Goal: Task Accomplishment & Management: Manage account settings

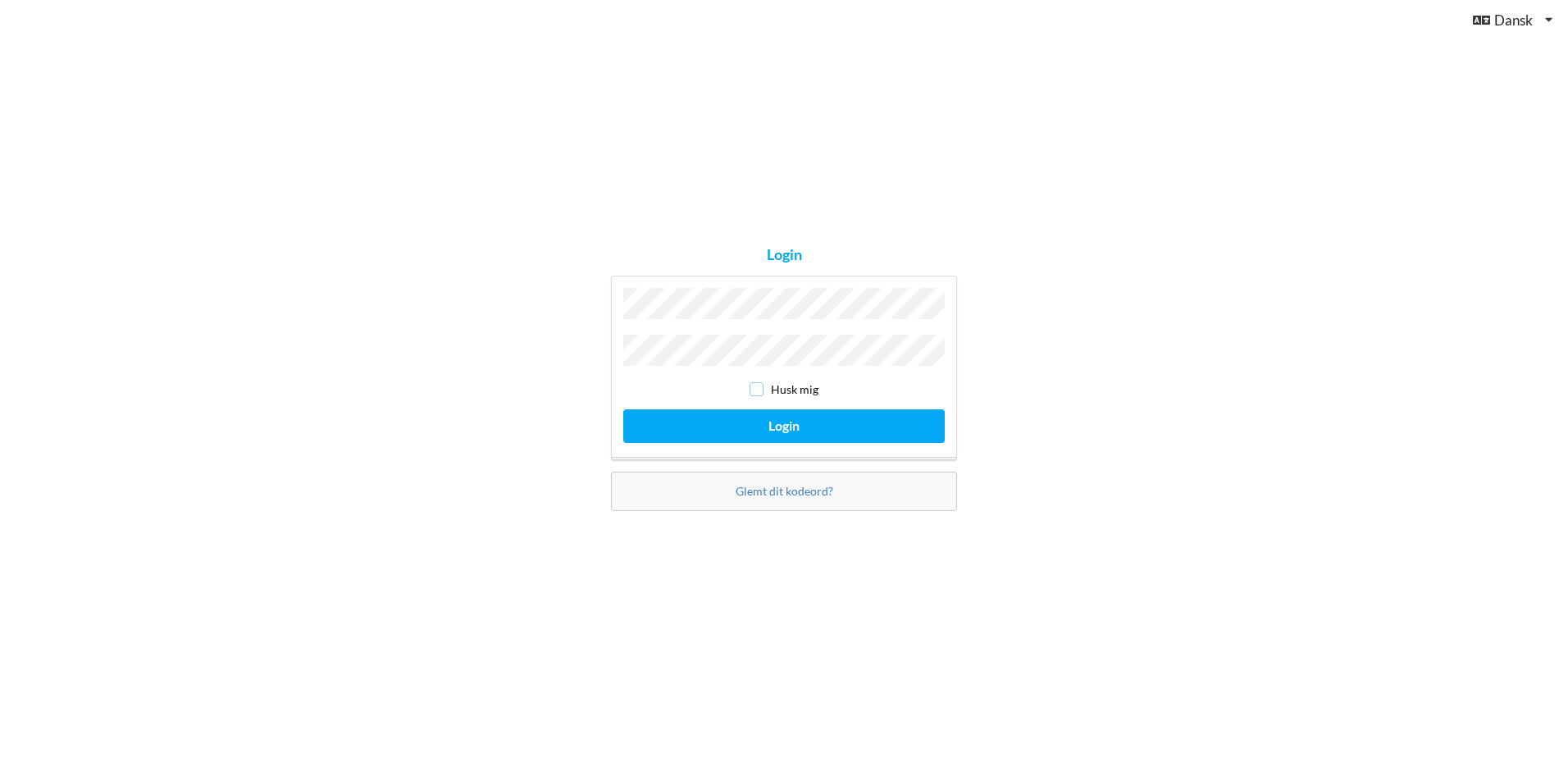
click at [756, 383] on input "checkbox" at bounding box center [756, 389] width 13 height 13
checkbox input "true"
click at [772, 416] on button "Login" at bounding box center [784, 426] width 322 height 34
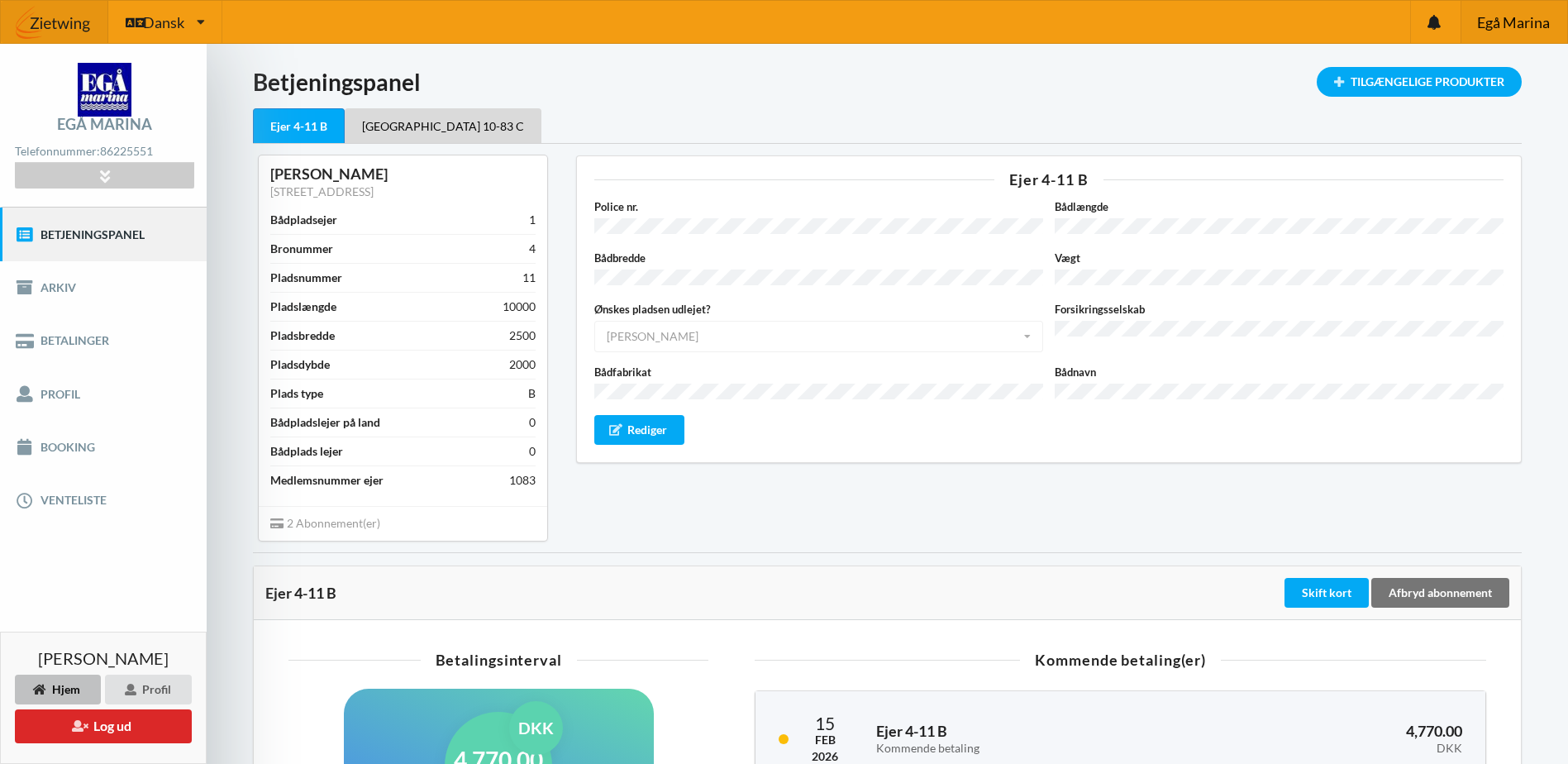
click at [1506, 17] on span "Egå Marina" at bounding box center [1514, 21] width 73 height 15
click at [101, 726] on button "Log ud" at bounding box center [103, 726] width 177 height 34
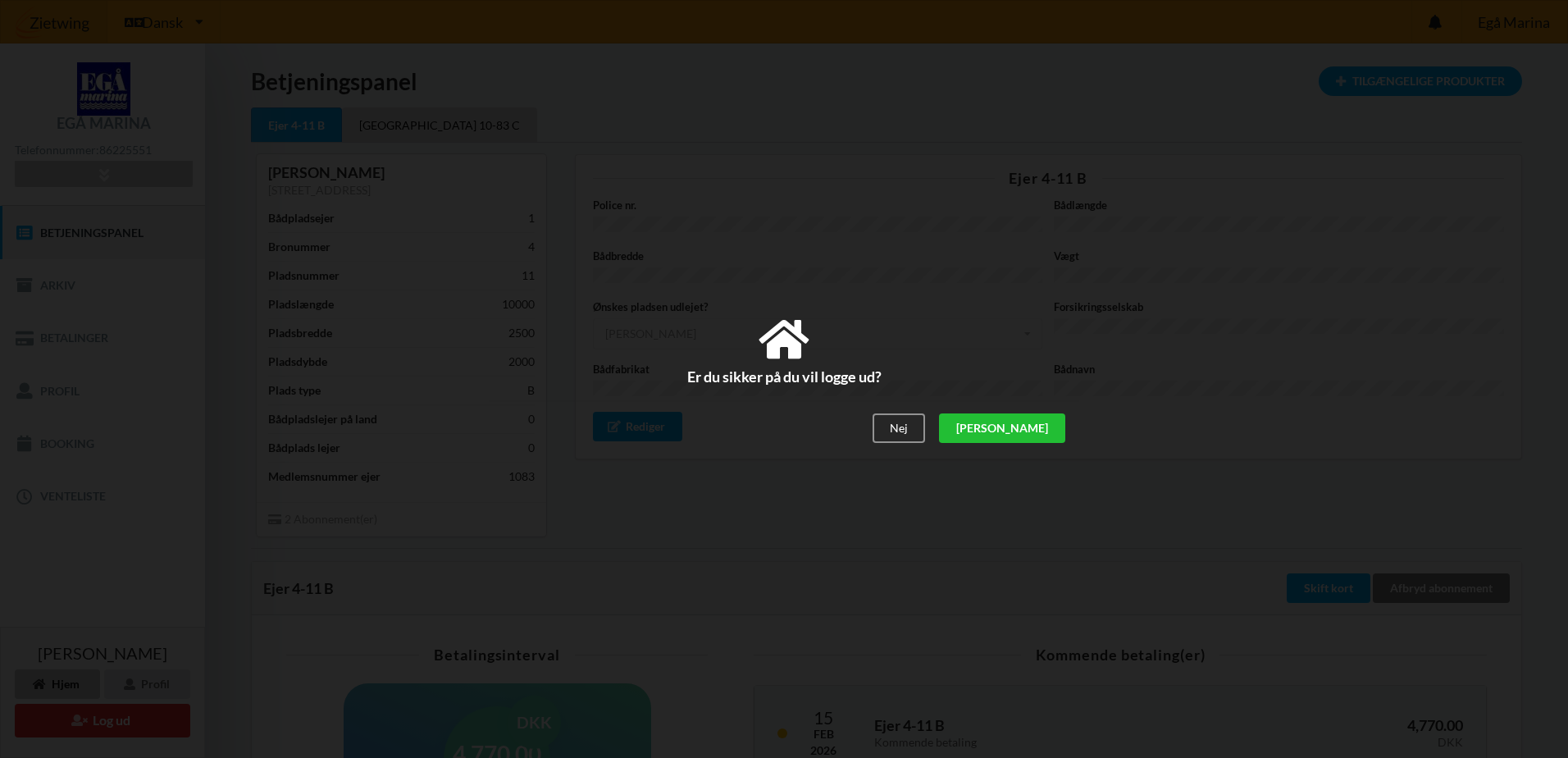
click at [1053, 430] on div "[PERSON_NAME]" at bounding box center [1002, 429] width 126 height 30
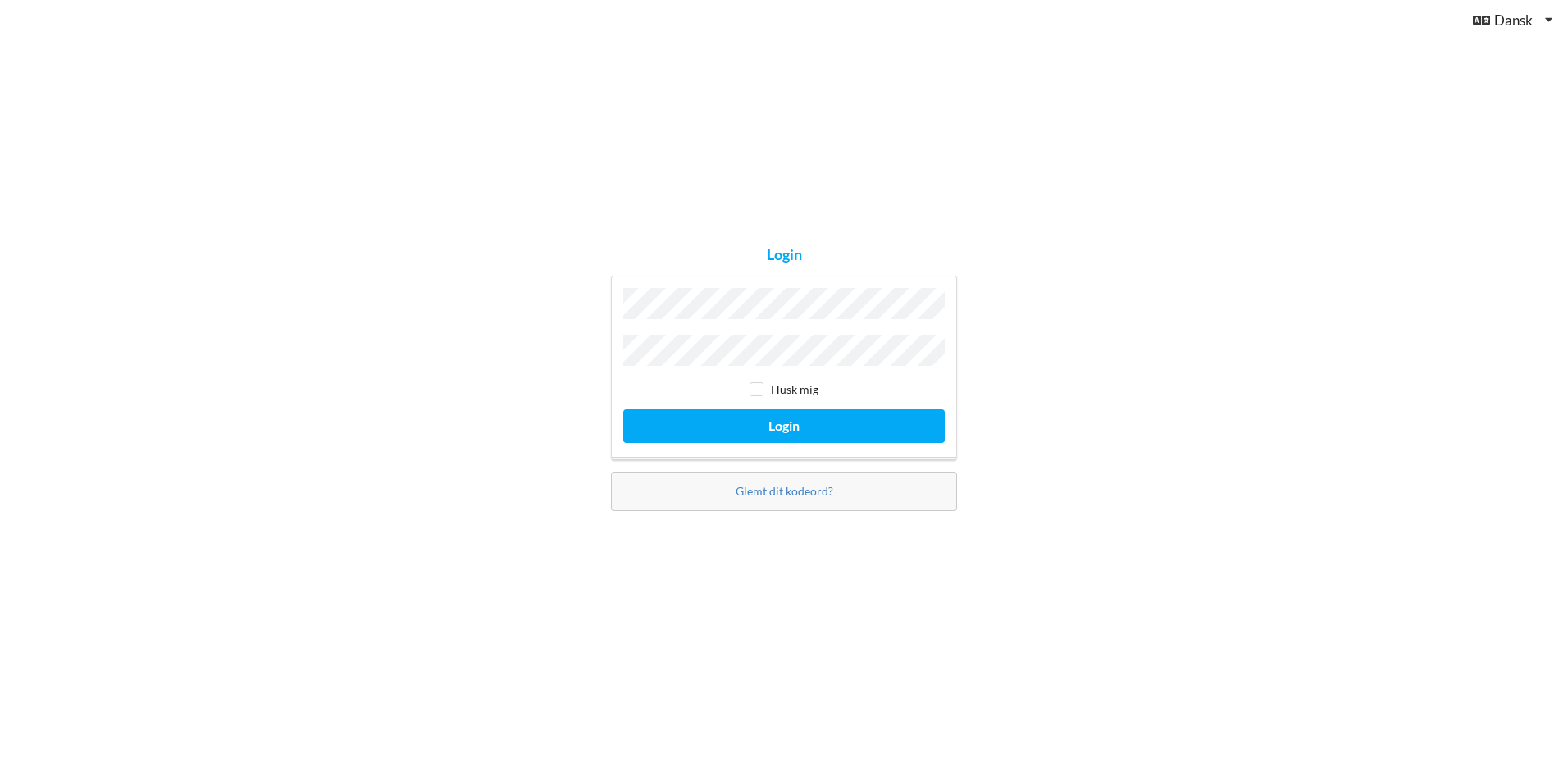
click at [1041, 315] on div "Login Husk mig Login Glemt dit kodeord?" at bounding box center [784, 379] width 1568 height 758
click at [855, 417] on button "Login" at bounding box center [784, 426] width 322 height 34
